Goal: Obtain resource: Download file/media

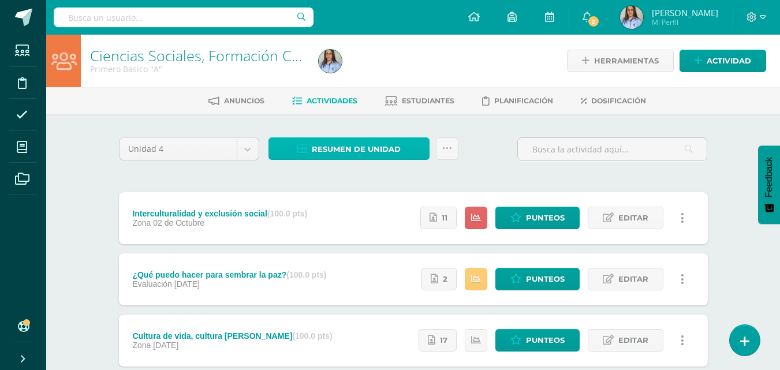
click at [354, 151] on span "Resumen de unidad" at bounding box center [356, 149] width 89 height 21
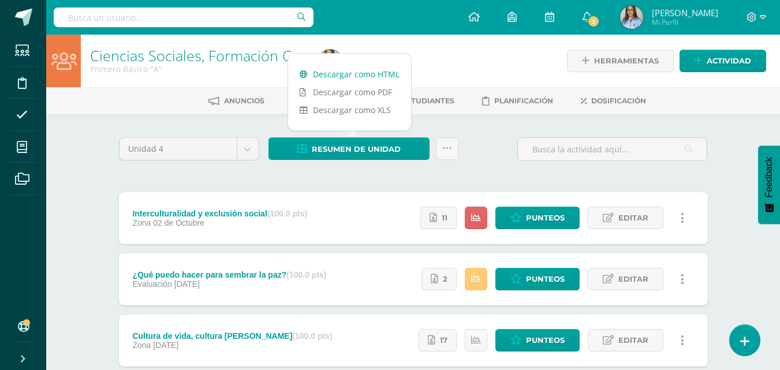
click at [341, 74] on link "Descargar como HTML" at bounding box center [349, 74] width 123 height 18
click at [463, 80] on div at bounding box center [430, 61] width 233 height 53
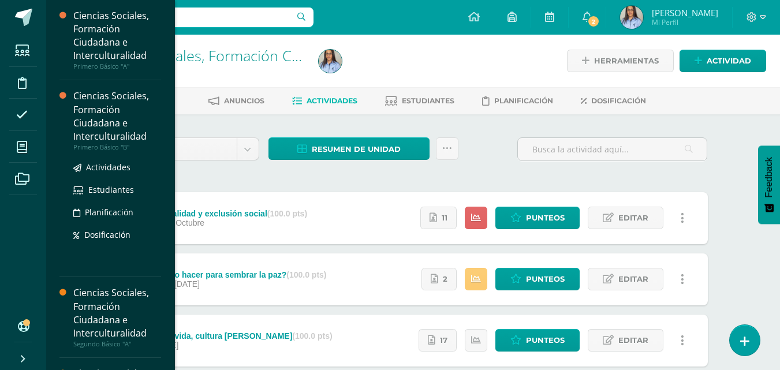
click at [101, 126] on div "Ciencias Sociales, Formación Ciudadana e Interculturalidad" at bounding box center [117, 116] width 88 height 53
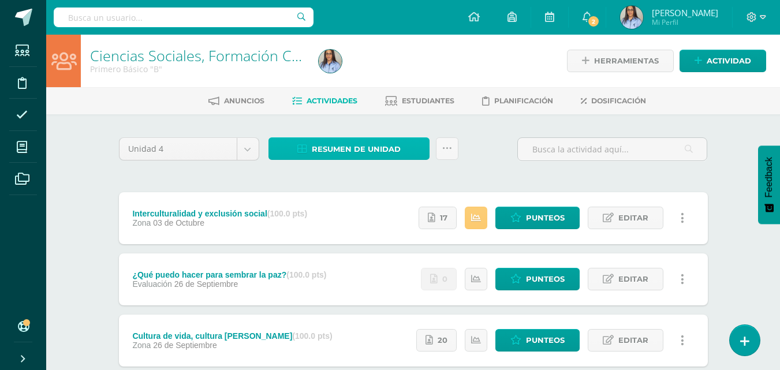
click at [364, 154] on span "Resumen de unidad" at bounding box center [356, 149] width 89 height 21
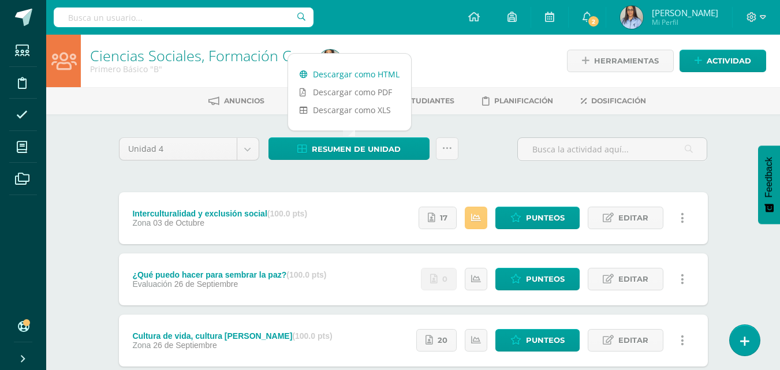
click at [349, 74] on link "Descargar como HTML" at bounding box center [349, 74] width 123 height 18
click at [147, 82] on div "Ciencias Sociales, Formación Ciudadana e Interculturalidad Primero Básico "B"" at bounding box center [197, 61] width 233 height 53
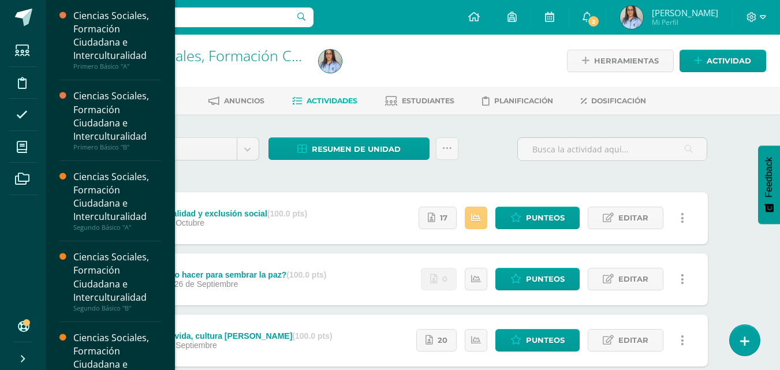
click at [8, 150] on li "Mis cursos" at bounding box center [23, 147] width 46 height 32
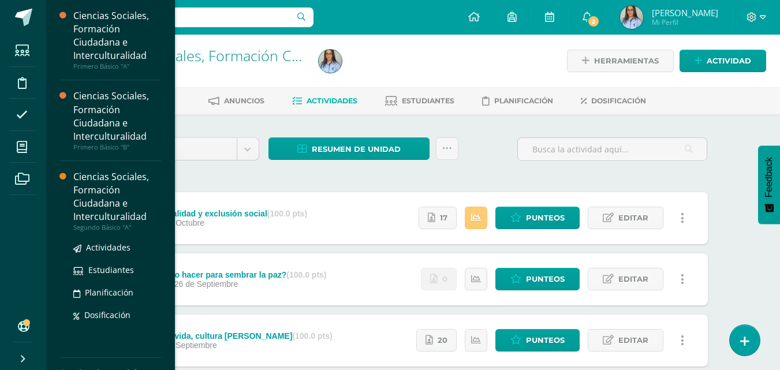
click at [107, 177] on div "Ciencias Sociales, Formación Ciudadana e Interculturalidad" at bounding box center [117, 196] width 88 height 53
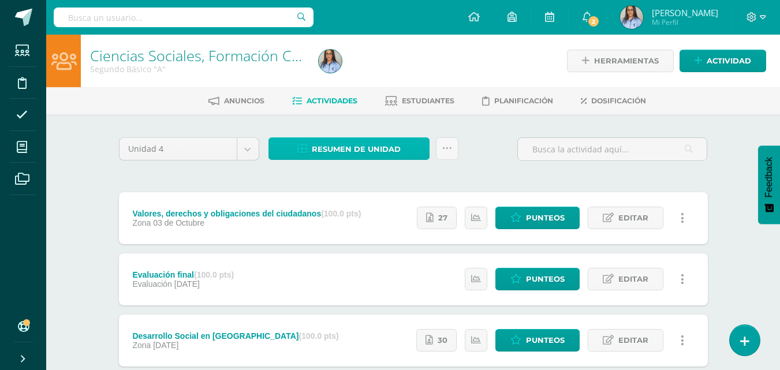
click at [341, 151] on span "Resumen de unidad" at bounding box center [356, 149] width 89 height 21
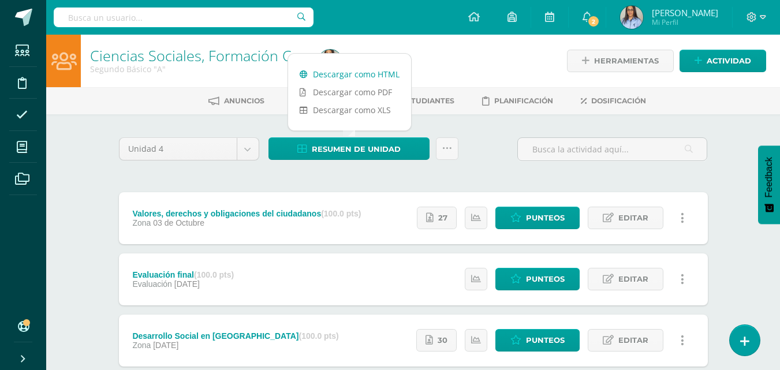
click at [359, 74] on link "Descargar como HTML" at bounding box center [349, 74] width 123 height 18
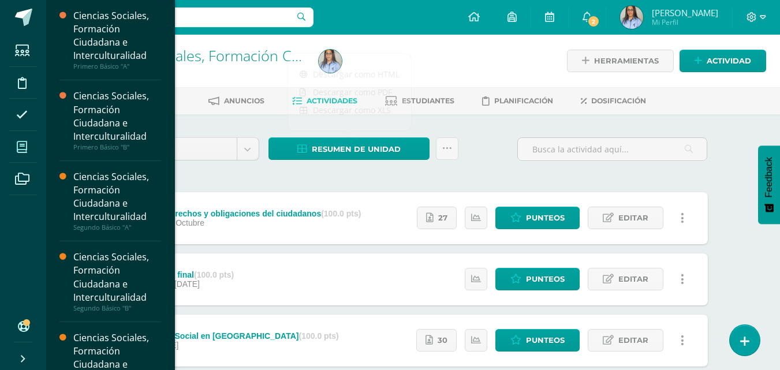
click at [24, 147] on icon at bounding box center [22, 147] width 10 height 12
click at [112, 295] on div "Ciencias Sociales, Formación Ciudadana e Interculturalidad" at bounding box center [117, 277] width 88 height 53
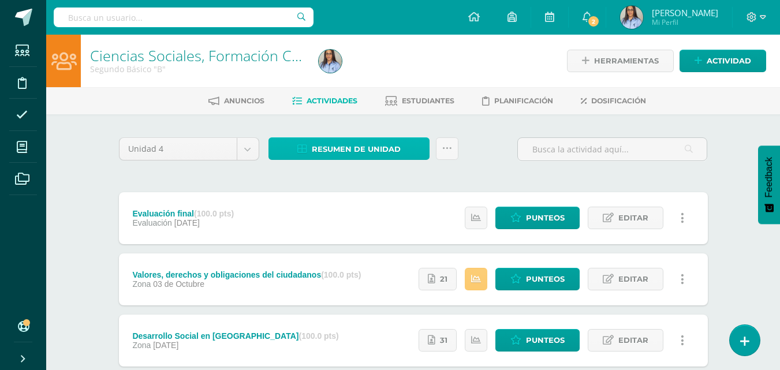
click at [342, 151] on span "Resumen de unidad" at bounding box center [356, 149] width 89 height 21
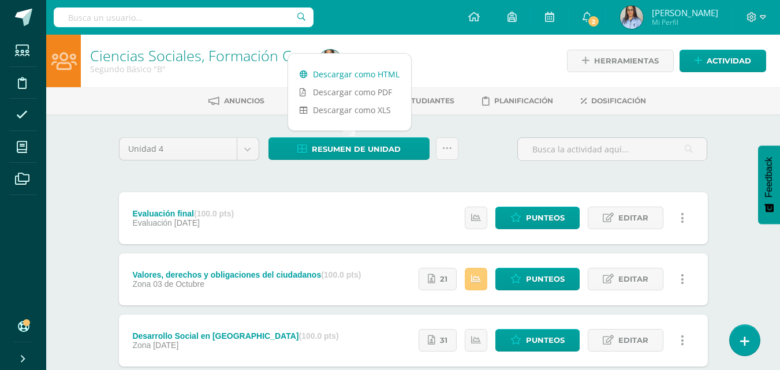
click at [351, 73] on link "Descargar como HTML" at bounding box center [349, 74] width 123 height 18
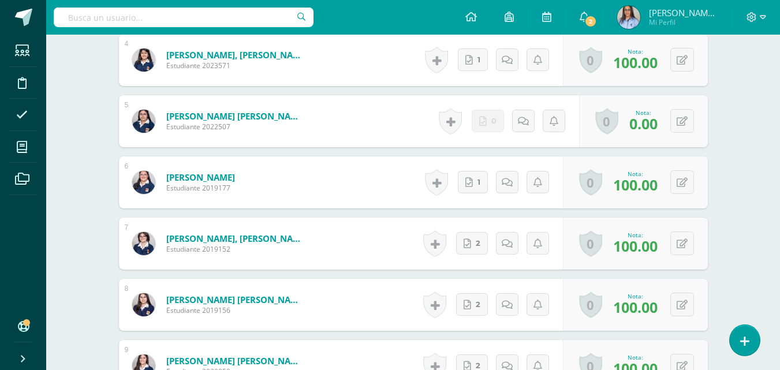
scroll to position [617, 0]
click at [684, 116] on icon at bounding box center [682, 121] width 11 height 10
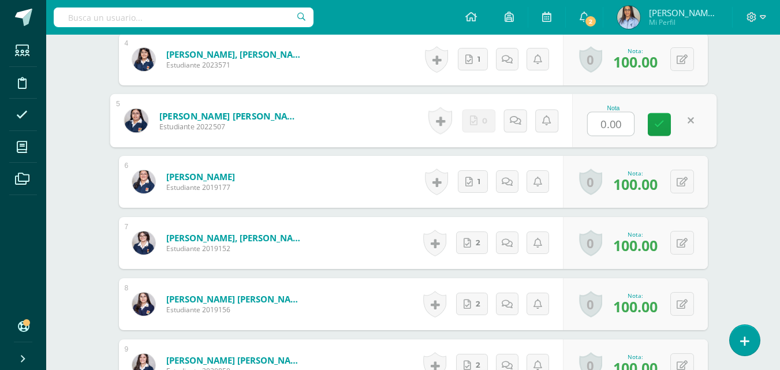
scroll to position [618, 0]
type input "30"
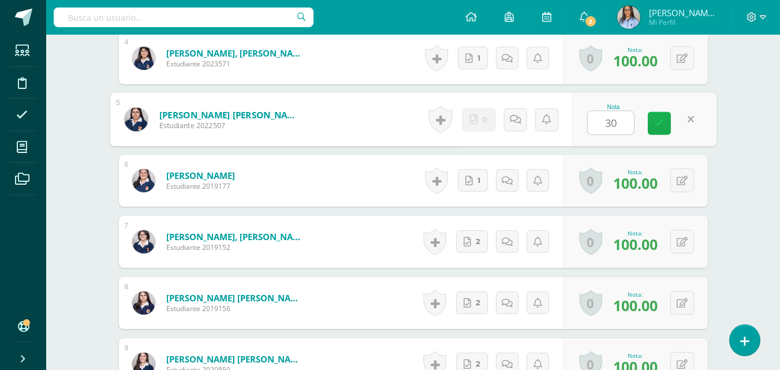
click at [654, 115] on link at bounding box center [659, 123] width 23 height 23
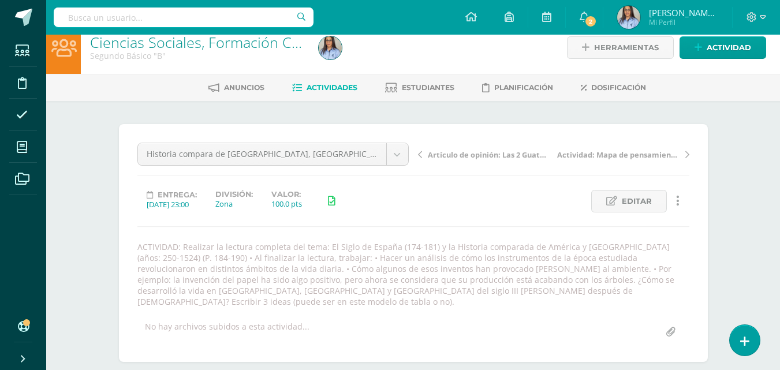
scroll to position [0, 0]
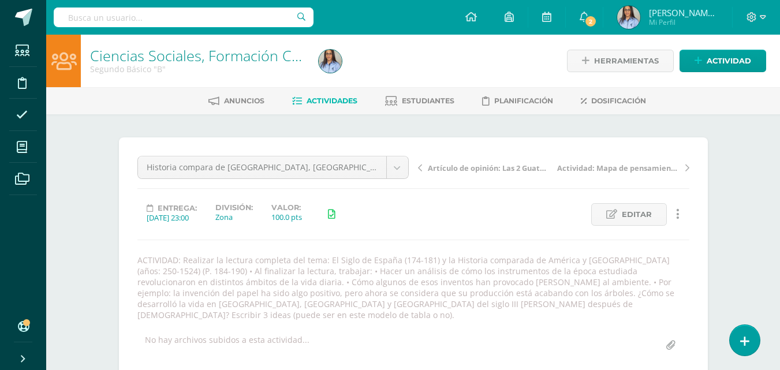
click at [196, 58] on link "Ciencias Sociales, Formación Ciudadana e Interculturalidad" at bounding box center [283, 56] width 386 height 20
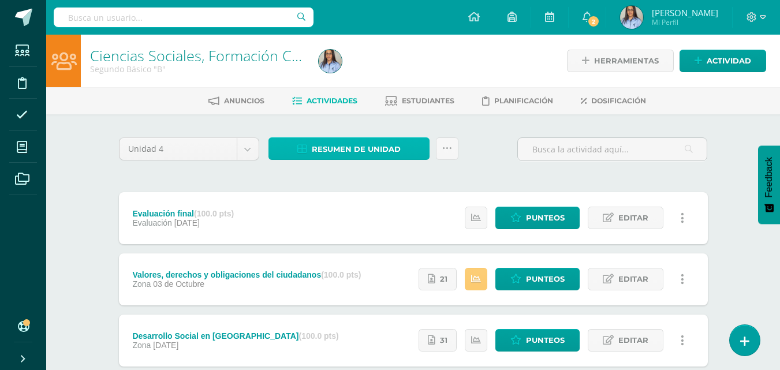
click at [349, 146] on span "Resumen de unidad" at bounding box center [356, 149] width 89 height 21
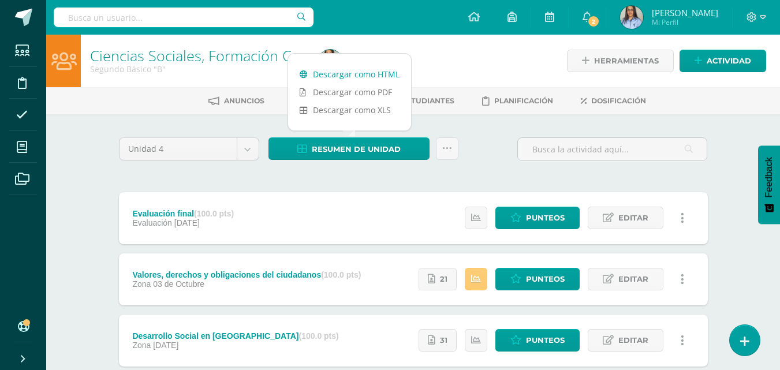
click at [356, 76] on link "Descargar como HTML" at bounding box center [349, 74] width 123 height 18
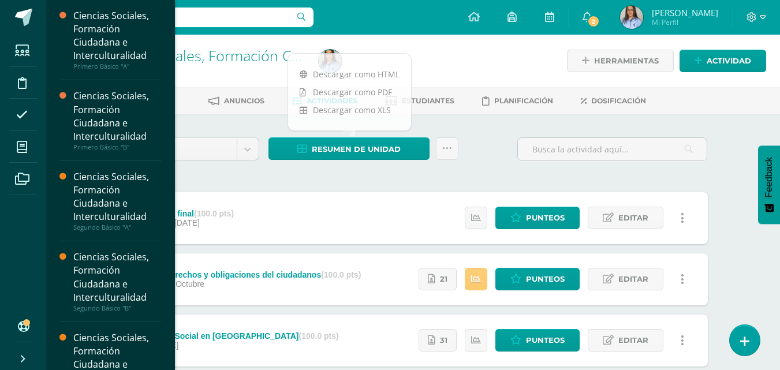
click at [101, 334] on div "Ciencias Sociales, Formación Ciudadana e Interculturalidad" at bounding box center [117, 357] width 88 height 53
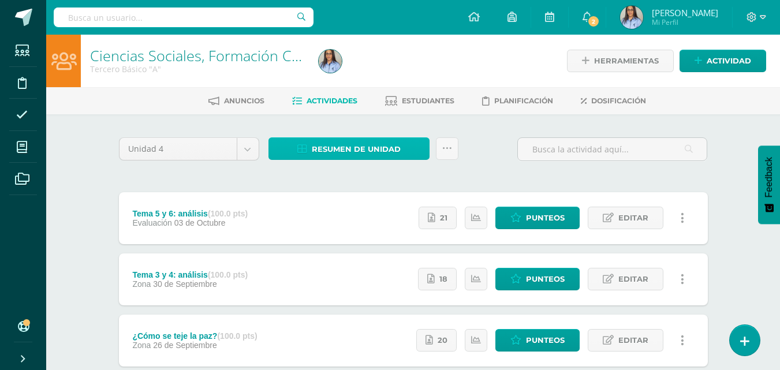
click at [353, 140] on span "Resumen de unidad" at bounding box center [356, 149] width 89 height 21
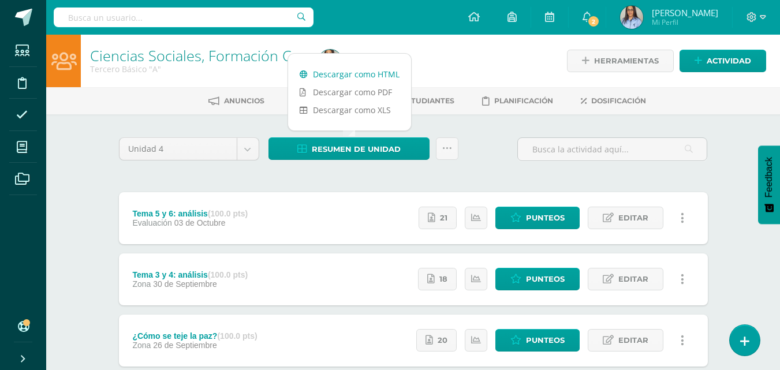
click at [348, 76] on link "Descargar como HTML" at bounding box center [349, 74] width 123 height 18
click at [390, 6] on div "Configuración Cerrar sesión Jeniffer Judith Mi Perfil 2 2 Avisos 343 avisos sin…" at bounding box center [413, 17] width 734 height 35
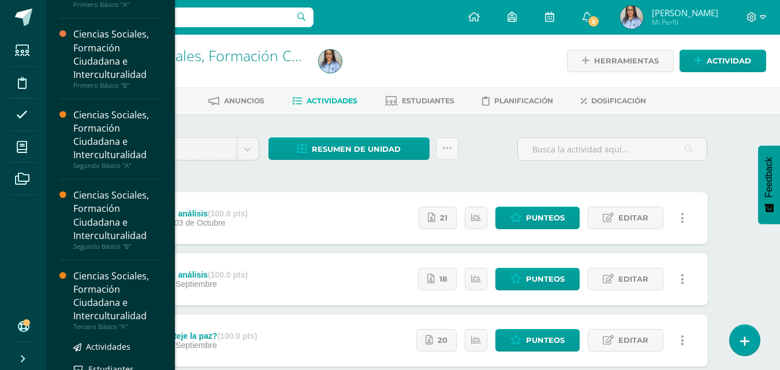
scroll to position [147, 0]
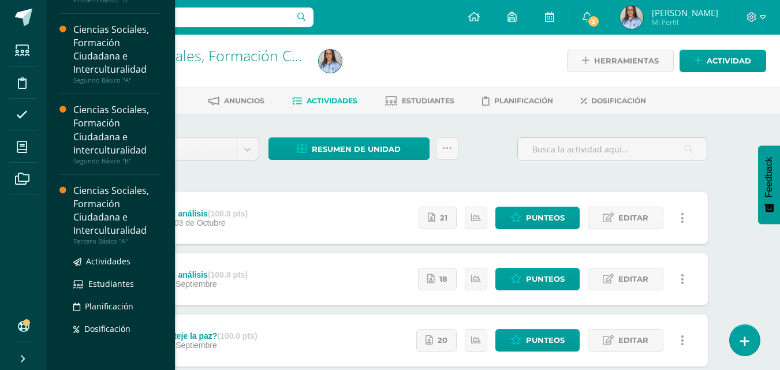
click at [100, 221] on div "Ciencias Sociales, Formación Ciudadana e Interculturalidad" at bounding box center [117, 210] width 88 height 53
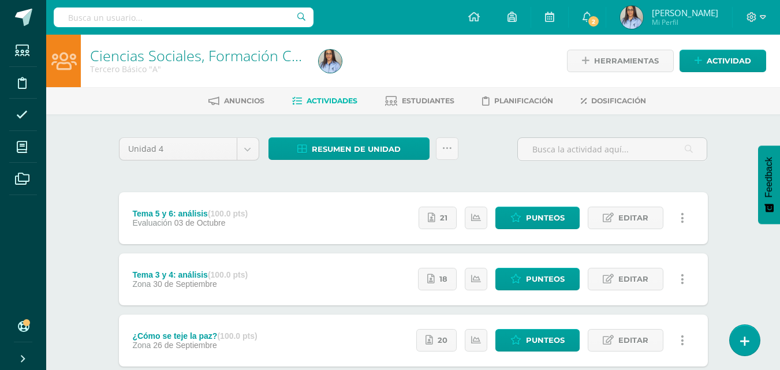
scroll to position [113, 0]
click at [341, 147] on span "Resumen de unidad" at bounding box center [356, 149] width 89 height 21
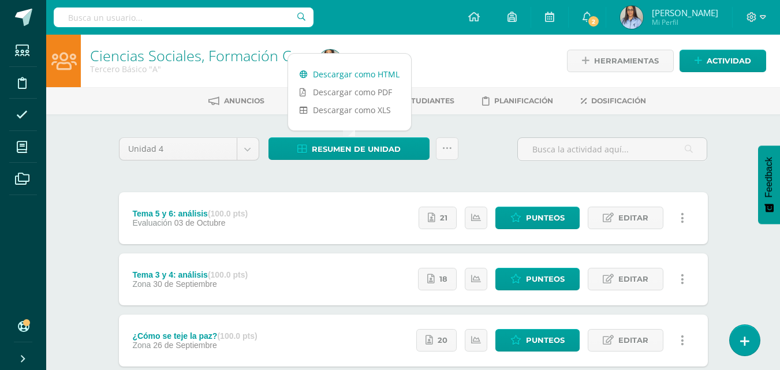
click at [352, 77] on link "Descargar como HTML" at bounding box center [349, 74] width 123 height 18
click at [388, 90] on link "Descargar como PDF" at bounding box center [349, 92] width 123 height 18
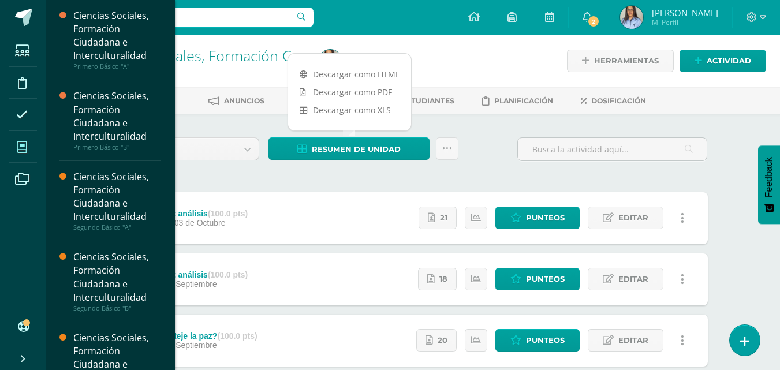
click at [27, 147] on icon at bounding box center [22, 147] width 10 height 12
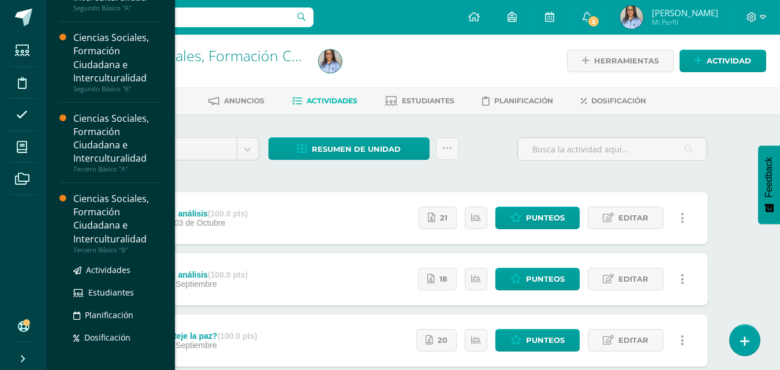
scroll to position [229, 0]
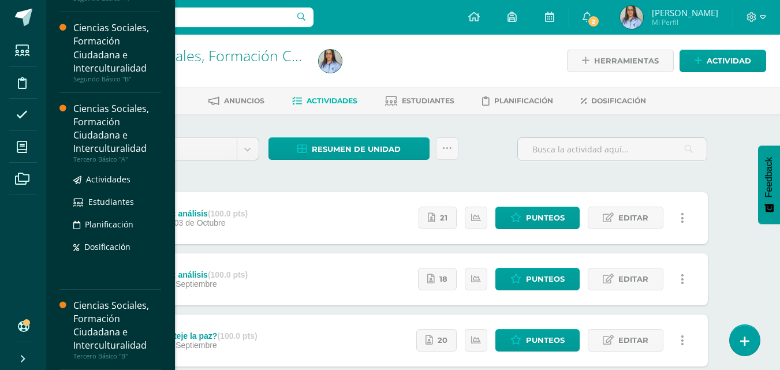
click at [114, 144] on div "Ciencias Sociales, Formación Ciudadana e Interculturalidad" at bounding box center [117, 128] width 88 height 53
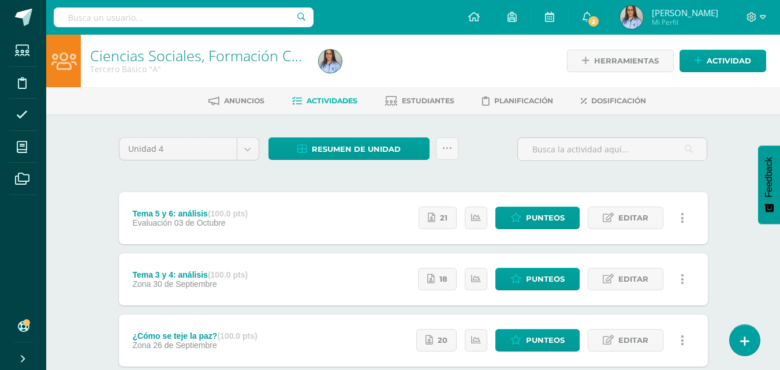
scroll to position [113, 0]
click at [355, 145] on span "Resumen de unidad" at bounding box center [356, 149] width 89 height 21
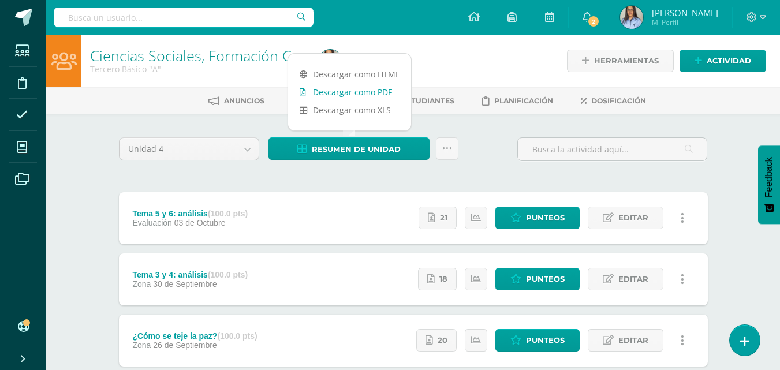
click at [360, 87] on link "Descargar como PDF" at bounding box center [349, 92] width 123 height 18
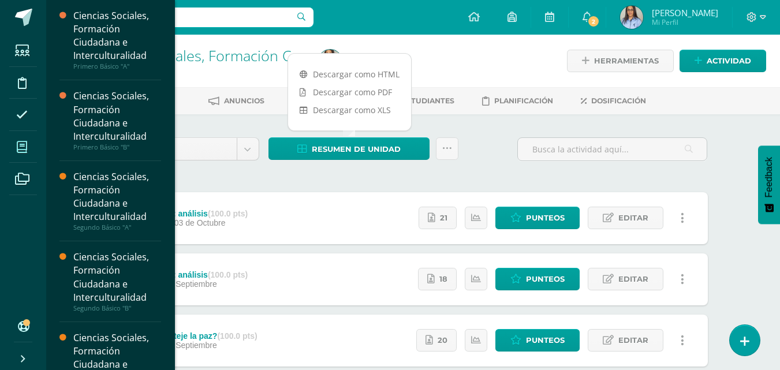
click at [19, 146] on icon at bounding box center [22, 147] width 10 height 12
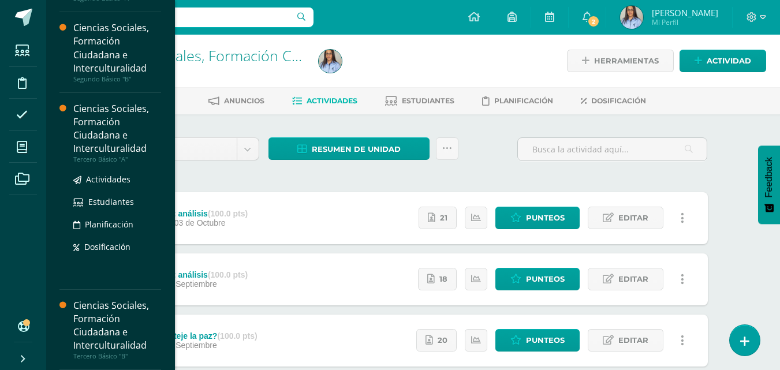
scroll to position [229, 0]
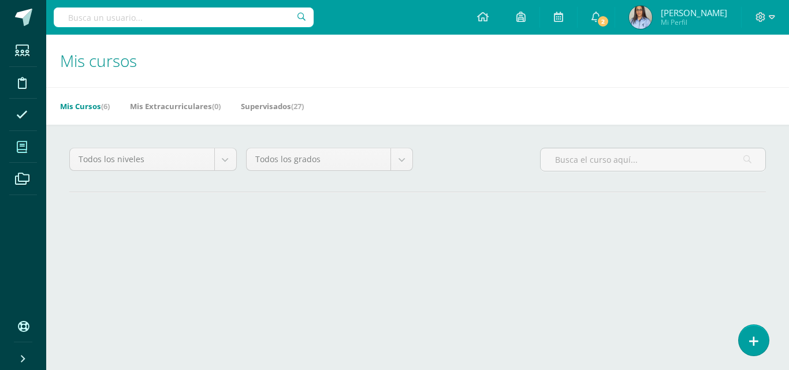
click at [110, 55] on span "Mis cursos" at bounding box center [98, 61] width 77 height 22
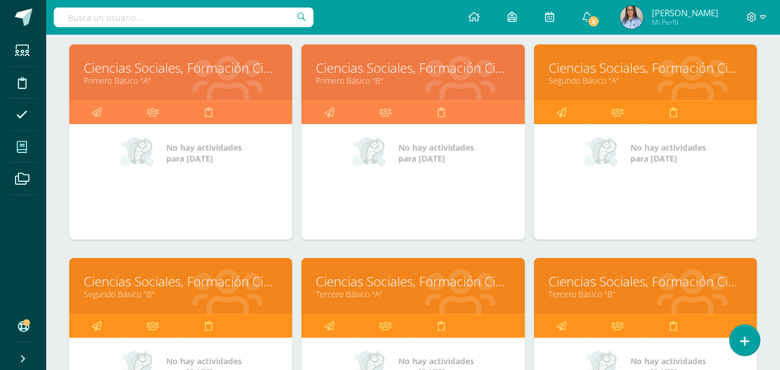
scroll to position [173, 0]
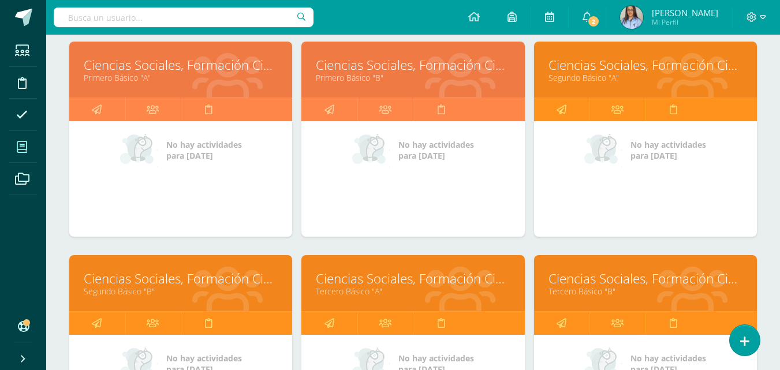
click at [162, 280] on link "Ciencias Sociales, Formación Ciudadana e Interculturalidad" at bounding box center [181, 279] width 194 height 18
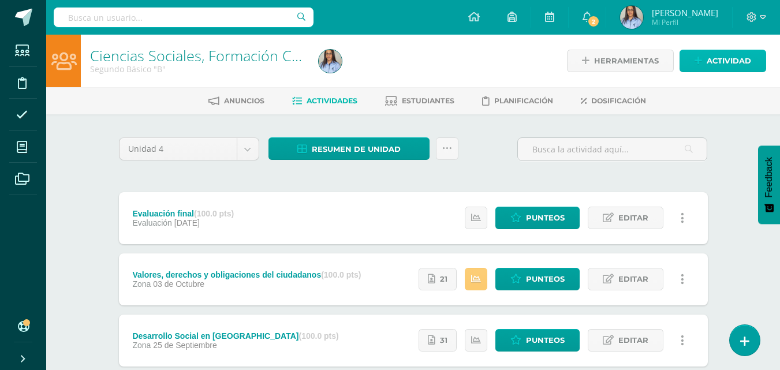
click at [709, 59] on span "Actividad" at bounding box center [729, 60] width 44 height 21
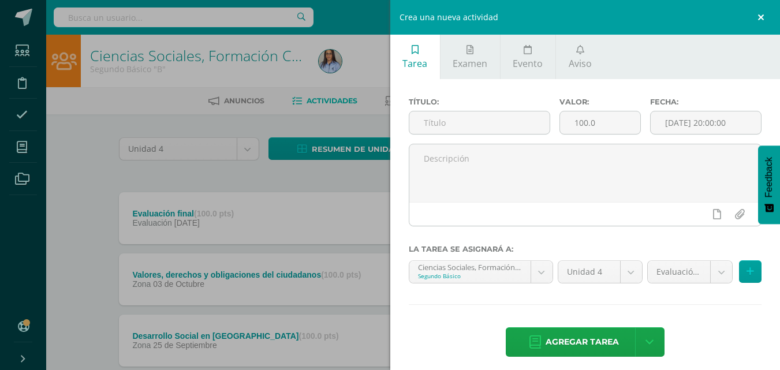
click at [766, 11] on link at bounding box center [763, 17] width 35 height 35
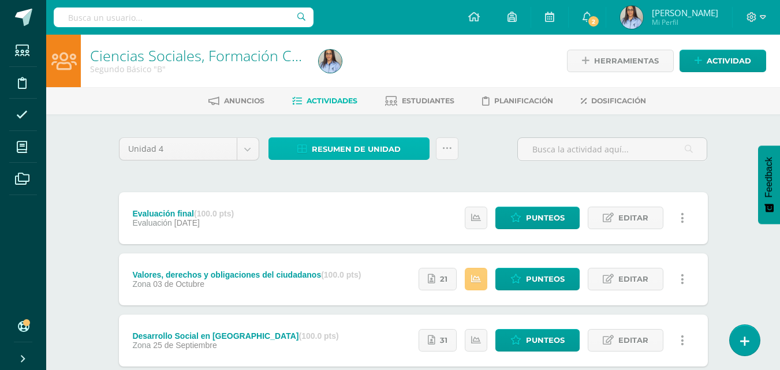
click at [369, 148] on span "Resumen de unidad" at bounding box center [356, 149] width 89 height 21
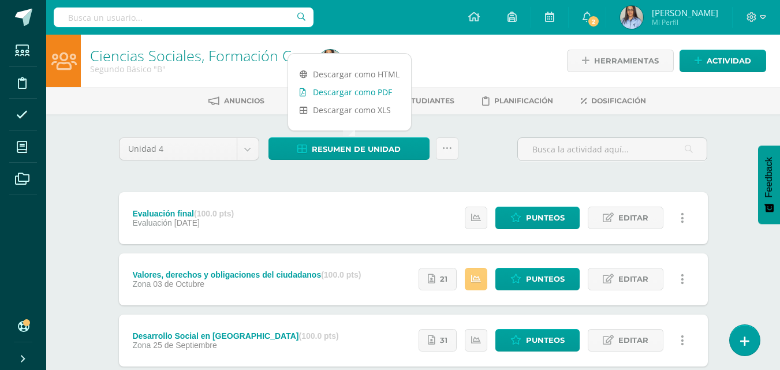
click at [346, 91] on link "Descargar como PDF" at bounding box center [349, 92] width 123 height 18
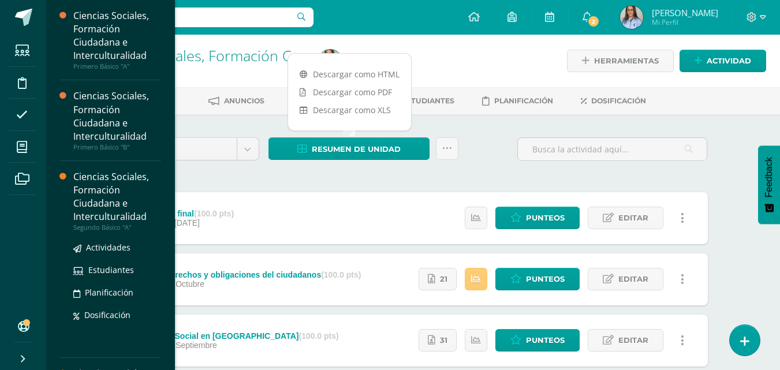
click at [92, 187] on div "Ciencias Sociales, Formación Ciudadana e Interculturalidad" at bounding box center [117, 196] width 88 height 53
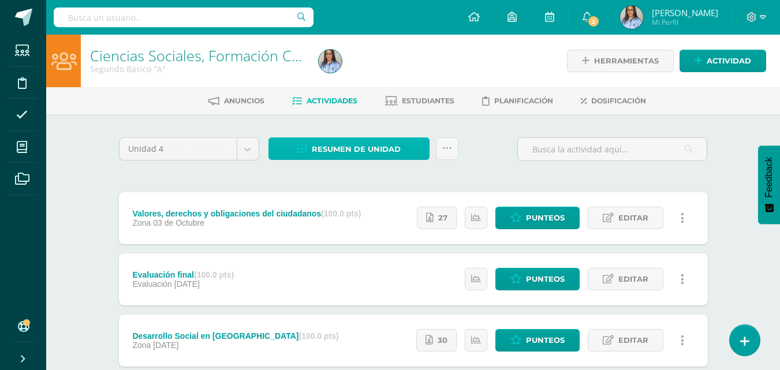
click at [338, 144] on span "Resumen de unidad" at bounding box center [356, 149] width 89 height 21
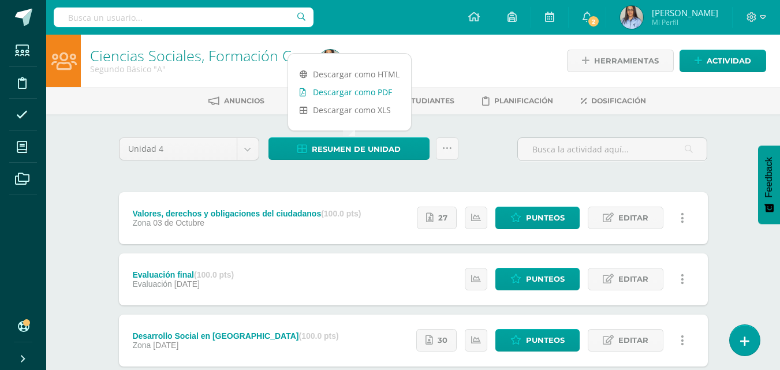
click at [350, 86] on link "Descargar como PDF" at bounding box center [349, 92] width 123 height 18
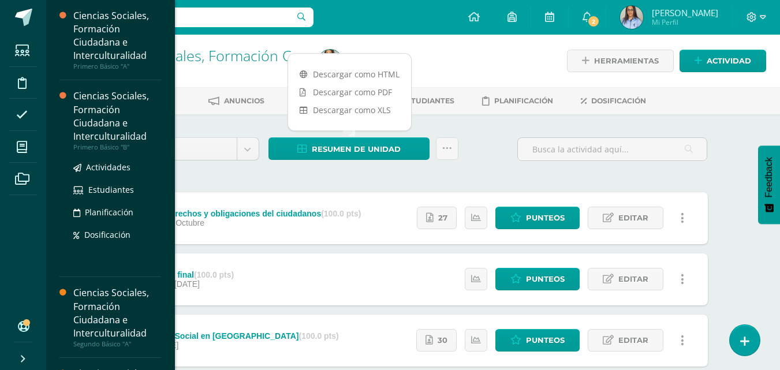
click at [109, 135] on div "Ciencias Sociales, Formación Ciudadana e Interculturalidad" at bounding box center [117, 116] width 88 height 53
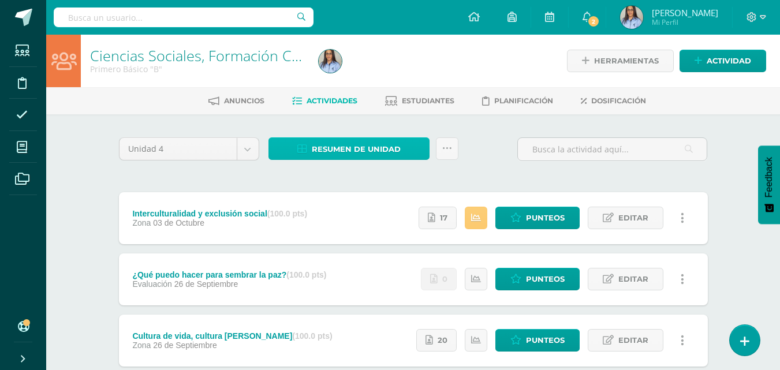
click at [347, 146] on span "Resumen de unidad" at bounding box center [356, 149] width 89 height 21
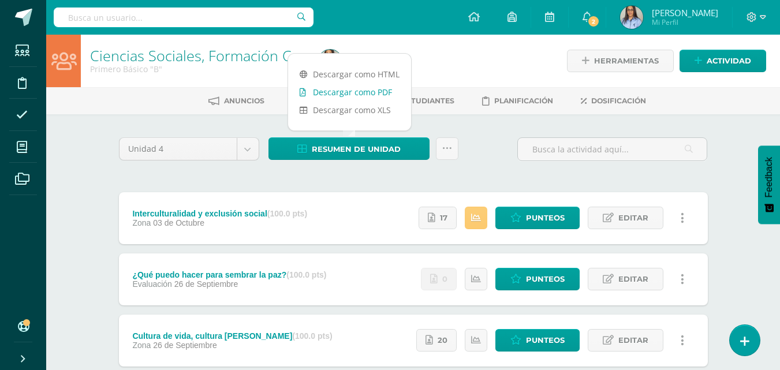
click at [349, 91] on link "Descargar como PDF" at bounding box center [349, 92] width 123 height 18
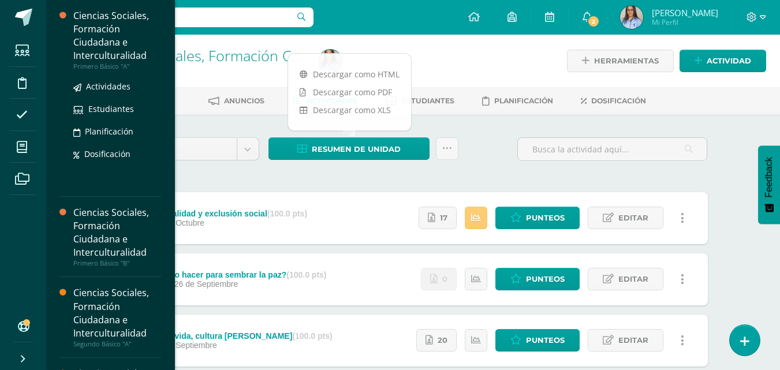
click at [120, 50] on div "Ciencias Sociales, Formación Ciudadana e Interculturalidad" at bounding box center [117, 35] width 88 height 53
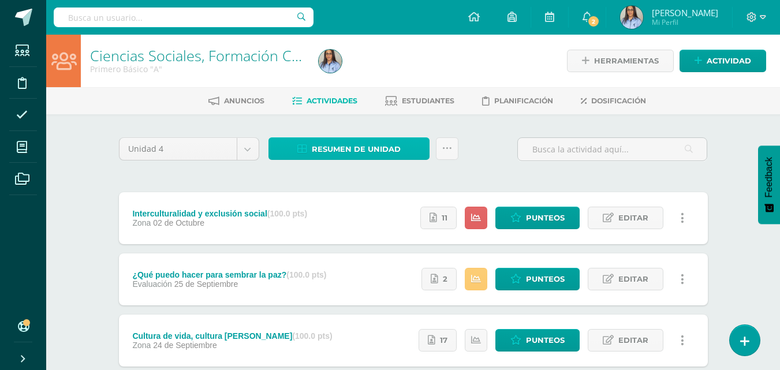
click at [359, 144] on span "Resumen de unidad" at bounding box center [356, 149] width 89 height 21
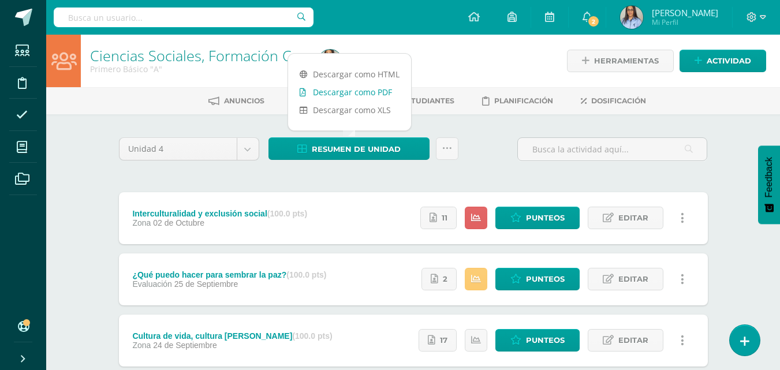
click at [351, 92] on link "Descargar como PDF" at bounding box center [349, 92] width 123 height 18
click at [510, 58] on div at bounding box center [430, 61] width 233 height 53
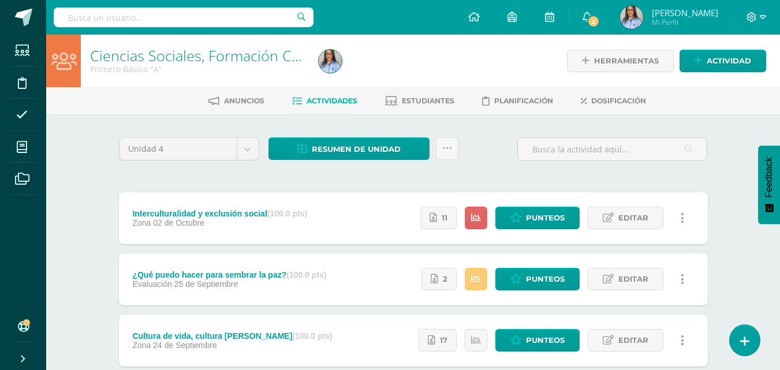
click at [128, 51] on link "Ciencias Sociales, Formación Ciudadana e Interculturalidad" at bounding box center [283, 56] width 386 height 20
